Goal: Information Seeking & Learning: Compare options

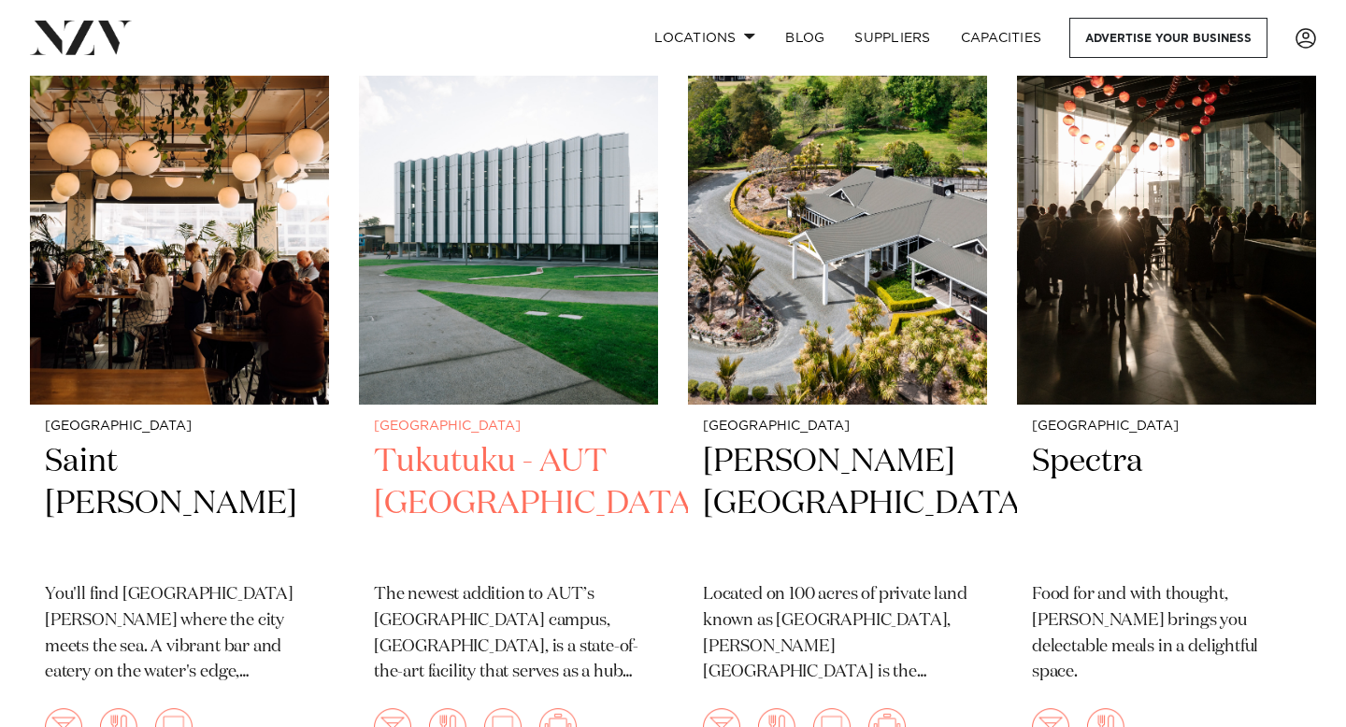
scroll to position [11349, 0]
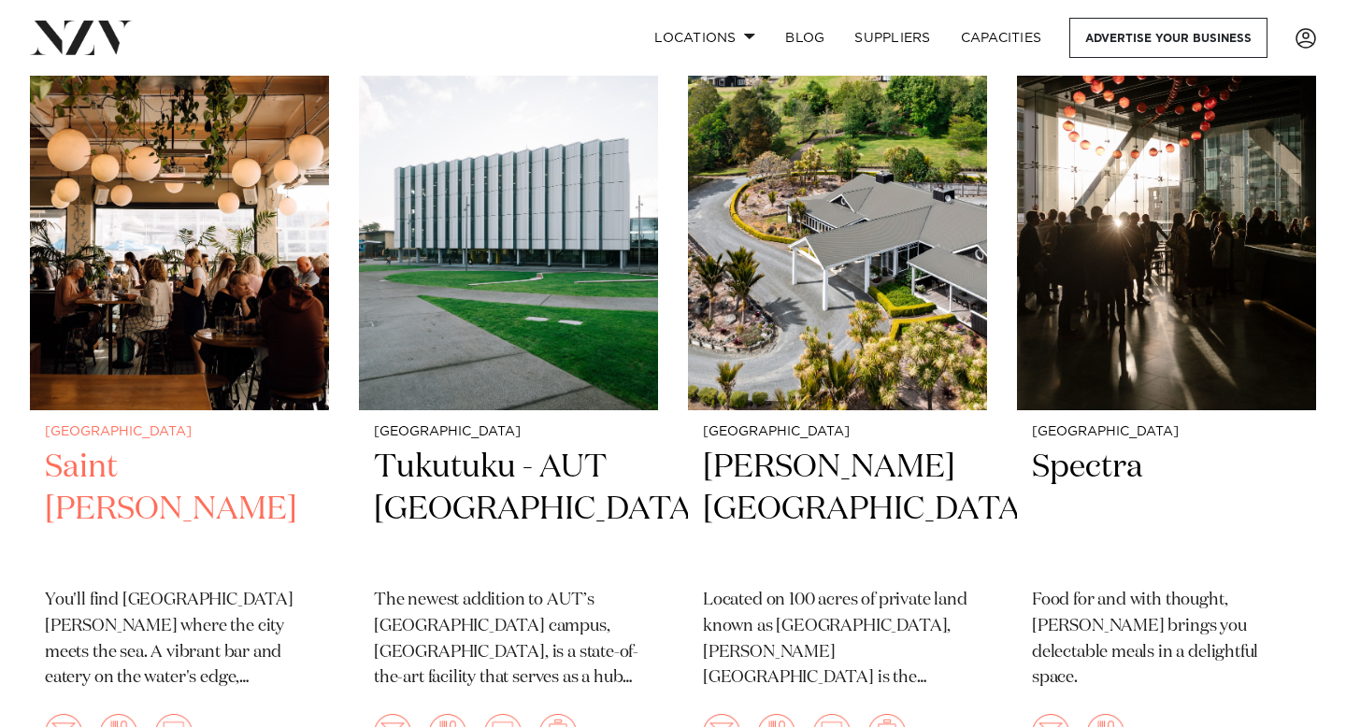
click at [108, 447] on h2 "Saint [PERSON_NAME]" at bounding box center [179, 510] width 269 height 126
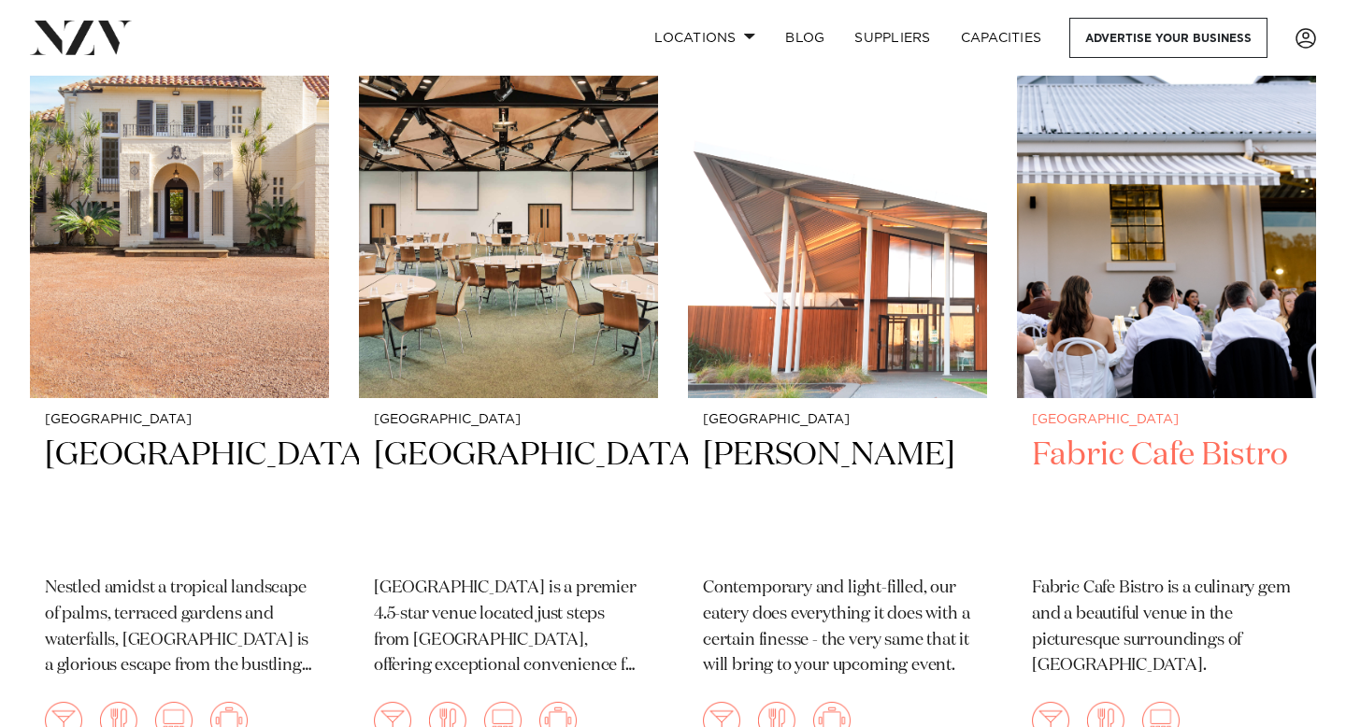
scroll to position [12976, 0]
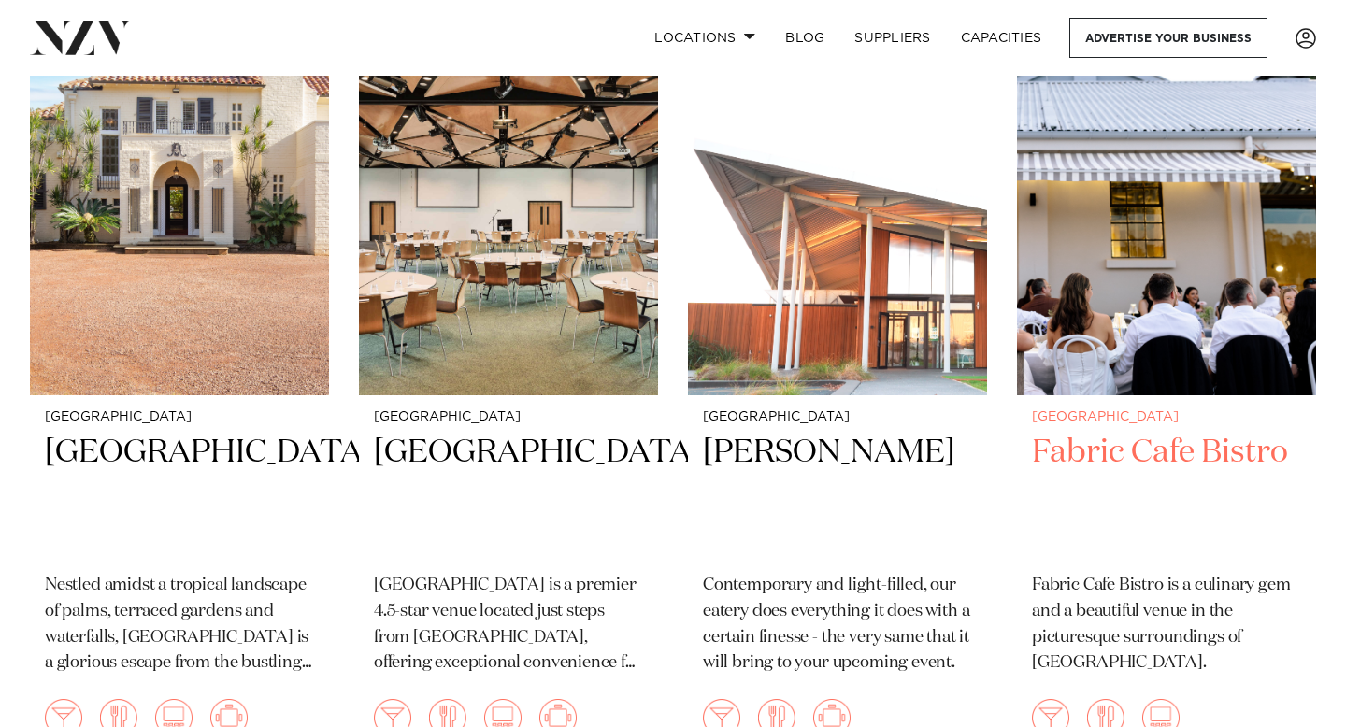
click at [1164, 432] on h2 "Fabric Cafe Bistro" at bounding box center [1166, 495] width 269 height 126
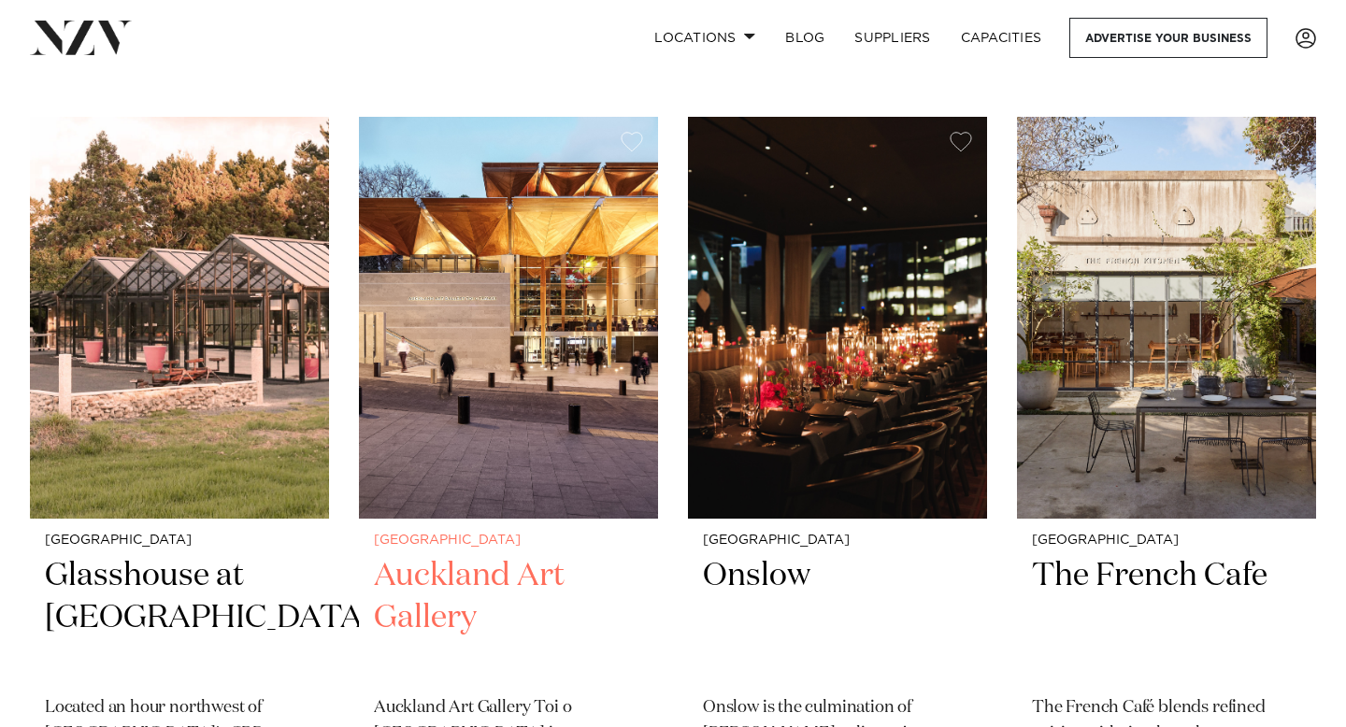
scroll to position [15272, 0]
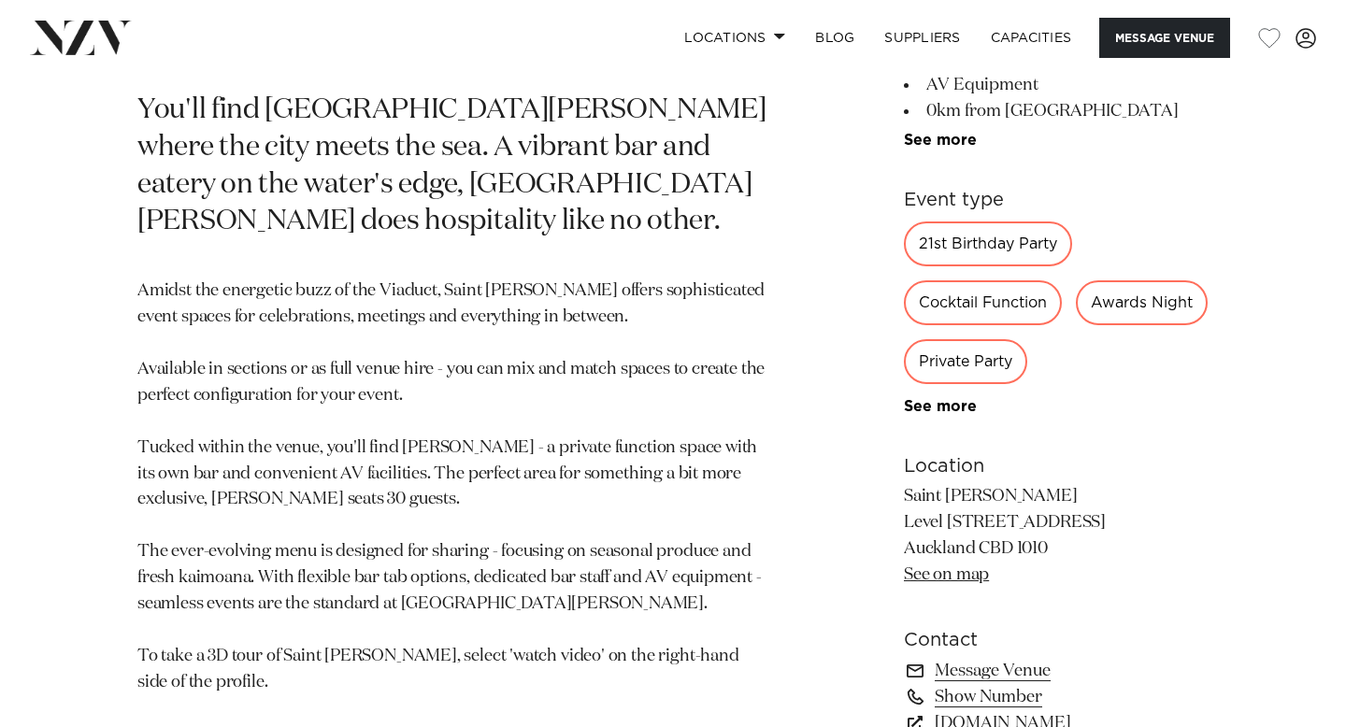
scroll to position [902, 0]
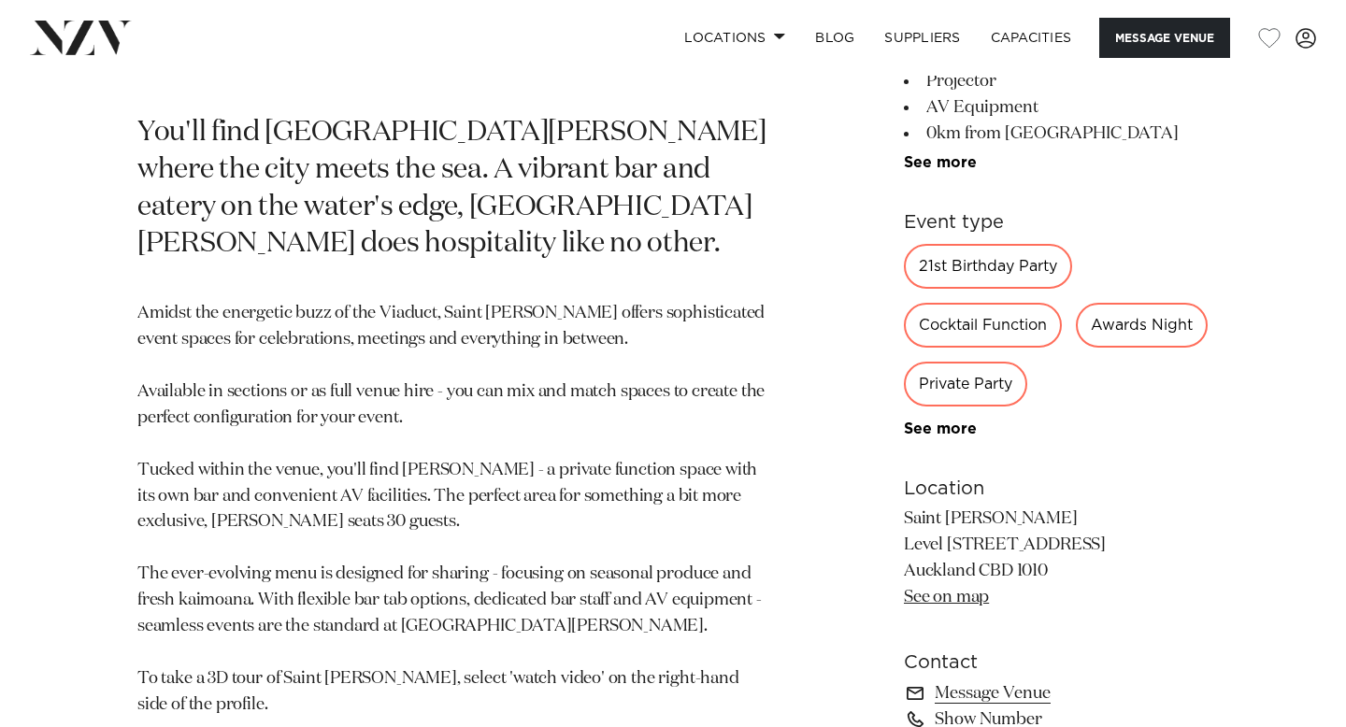
click at [1027, 380] on div "Private Party" at bounding box center [965, 384] width 123 height 45
click at [1027, 392] on div "Private Party" at bounding box center [965, 384] width 123 height 45
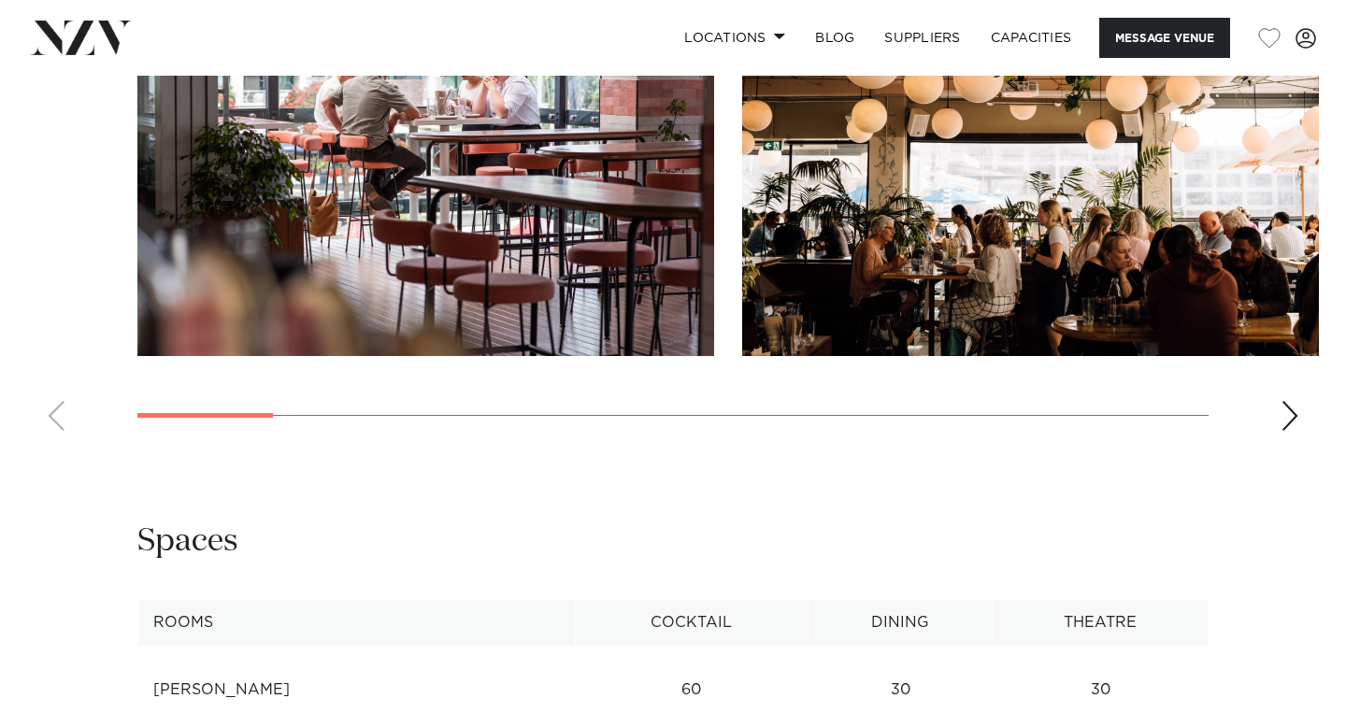
scroll to position [2425, 0]
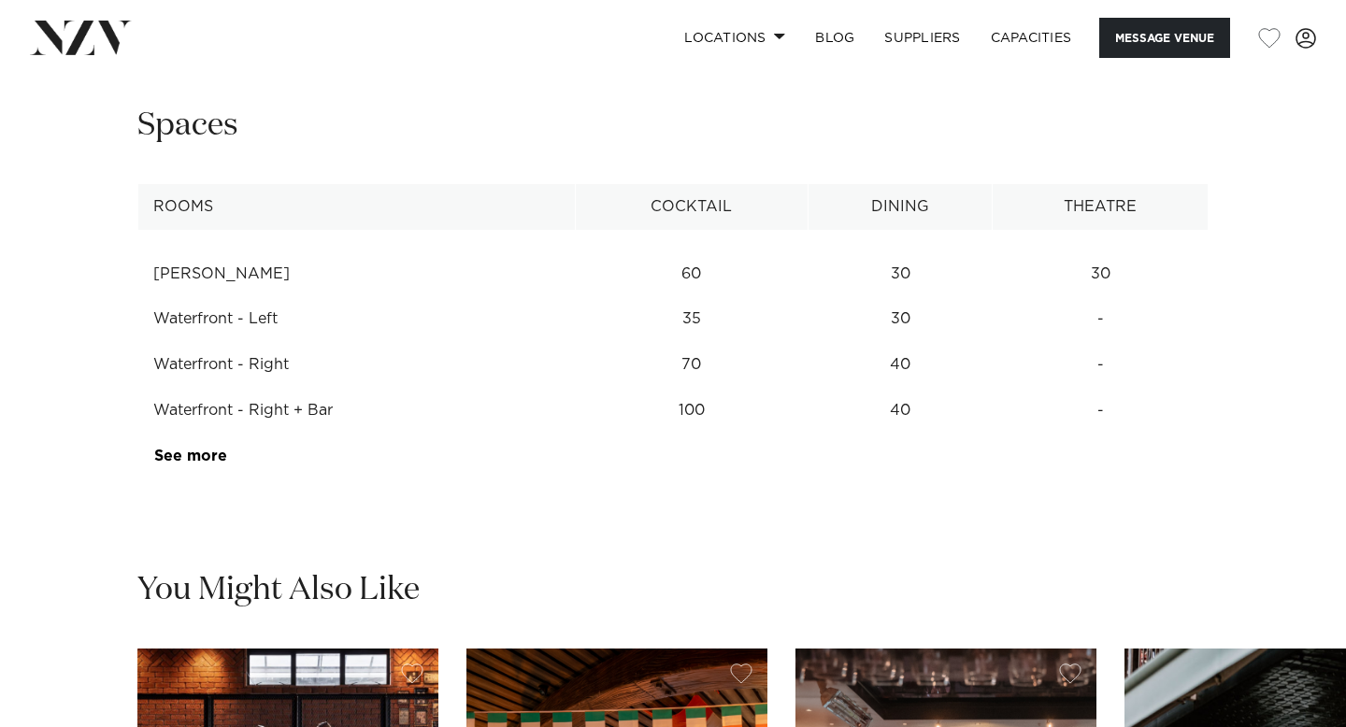
click at [190, 448] on td "See more" at bounding box center [226, 457] width 177 height 46
click at [190, 460] on link "See more" at bounding box center [227, 456] width 146 height 15
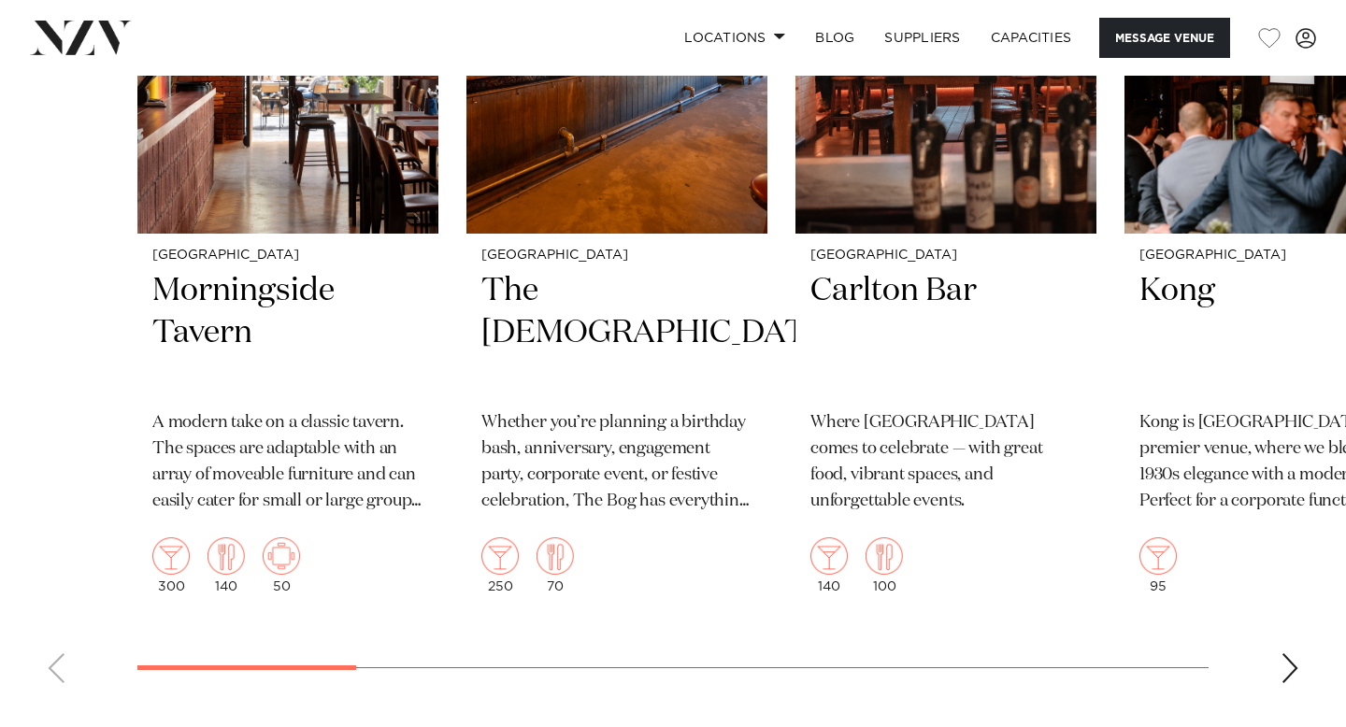
scroll to position [3221, 0]
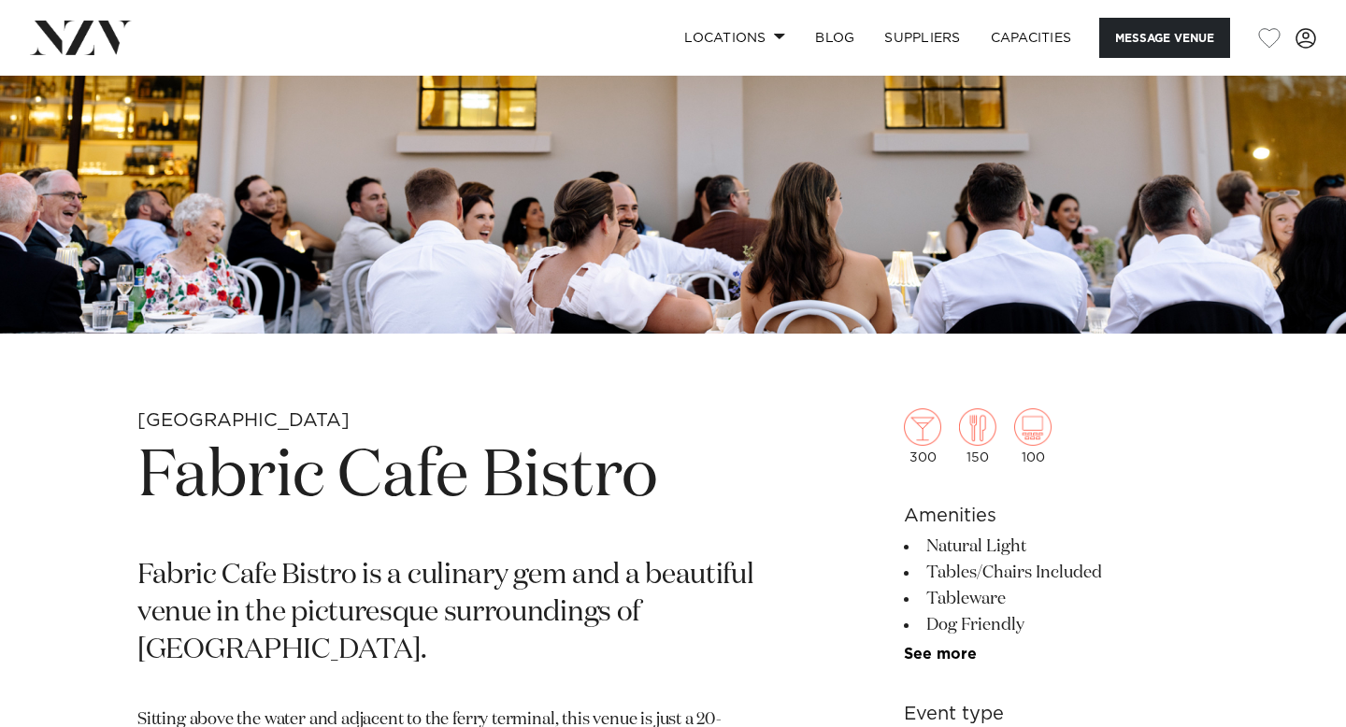
scroll to position [178, 0]
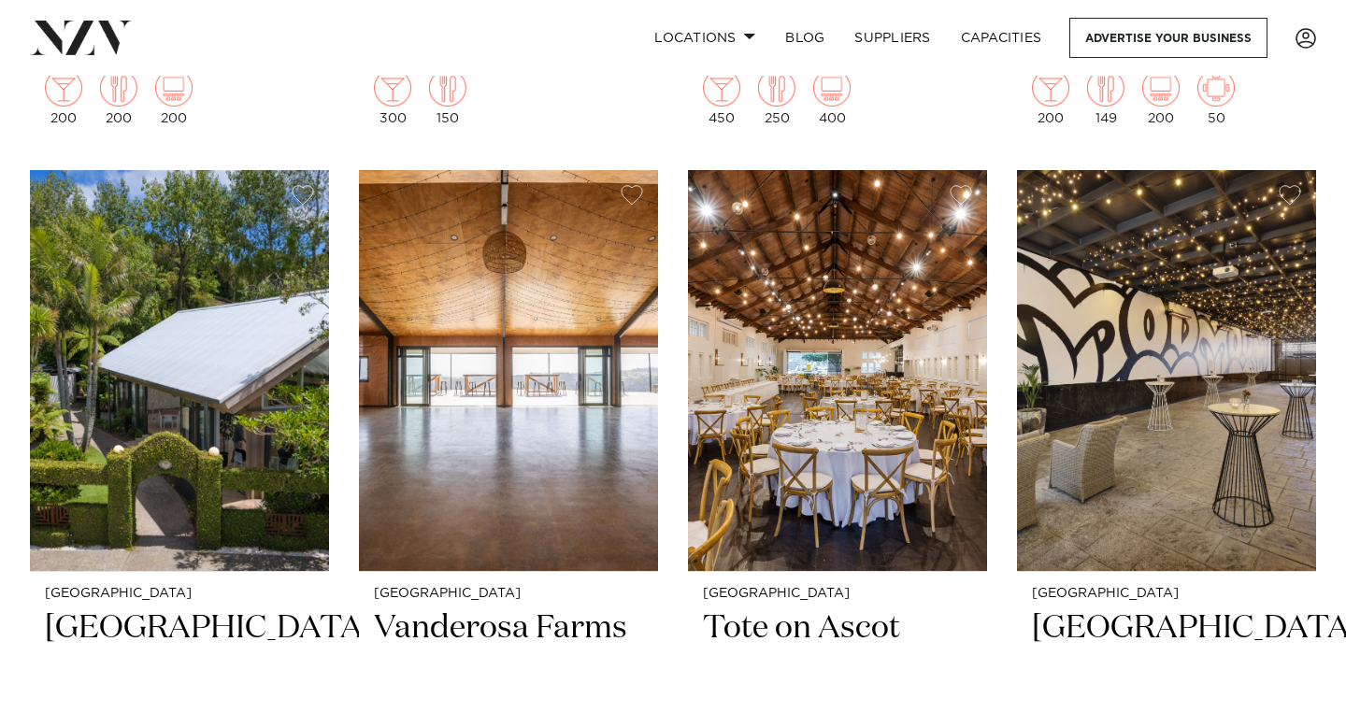
scroll to position [2374, 0]
